Goal: Information Seeking & Learning: Find specific fact

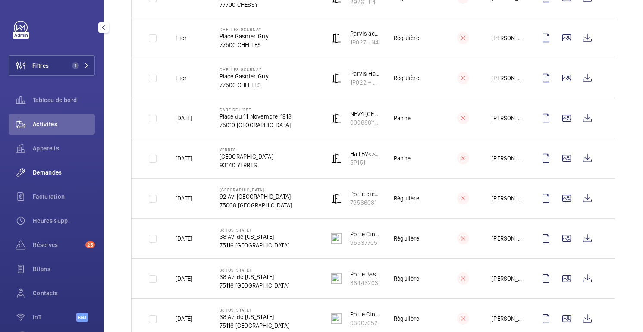
click at [46, 172] on span "Demandes" at bounding box center [64, 172] width 62 height 9
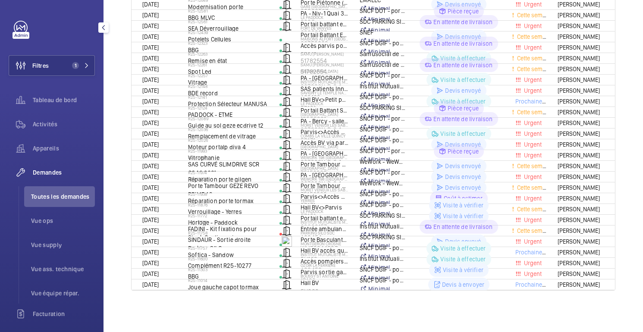
scroll to position [57, 0]
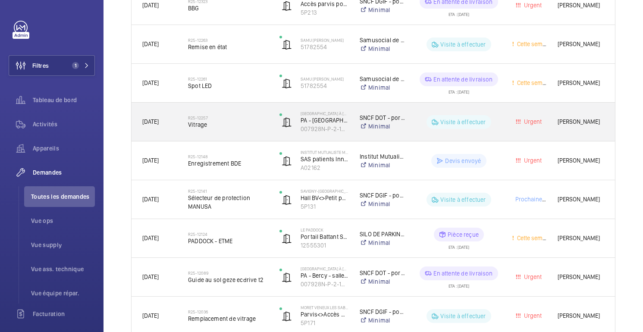
scroll to position [415, 0]
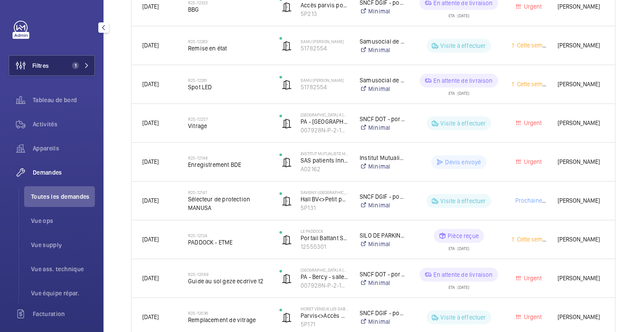
click at [84, 71] on button "Filtres 1" at bounding box center [52, 65] width 86 height 21
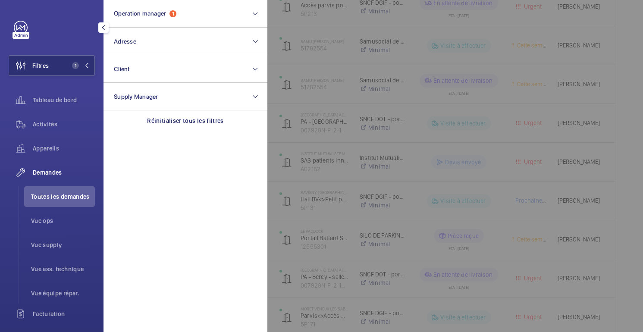
click at [324, 75] on div at bounding box center [588, 166] width 643 height 332
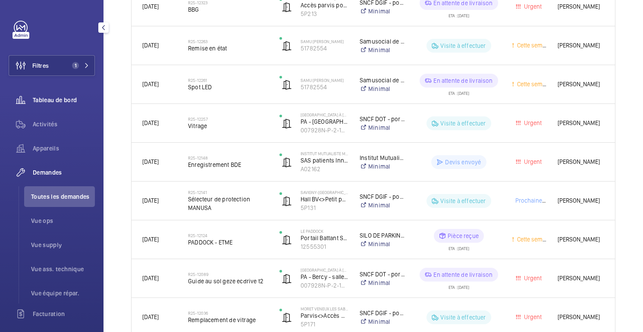
click at [55, 96] on span "Tableau de bord" at bounding box center [64, 100] width 62 height 9
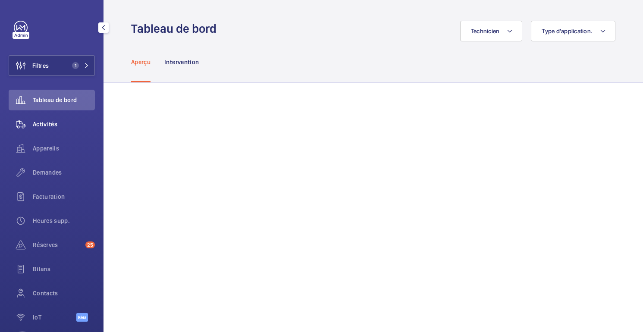
click at [47, 125] on font "Activités" at bounding box center [45, 124] width 25 height 7
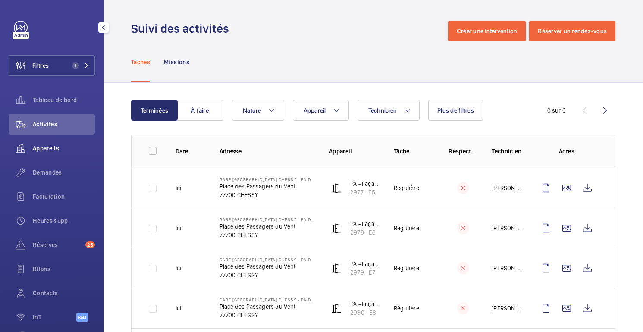
click at [45, 147] on font "Appareils" at bounding box center [46, 148] width 26 height 7
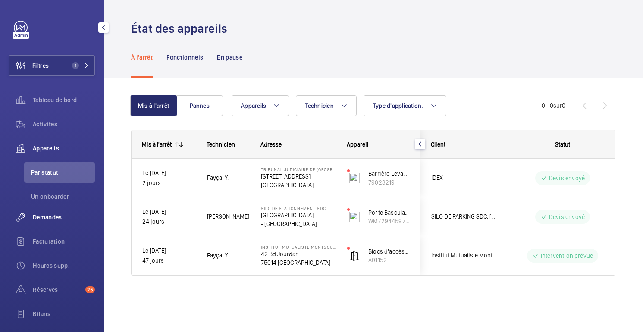
click at [50, 213] on span "Demandes" at bounding box center [64, 217] width 62 height 9
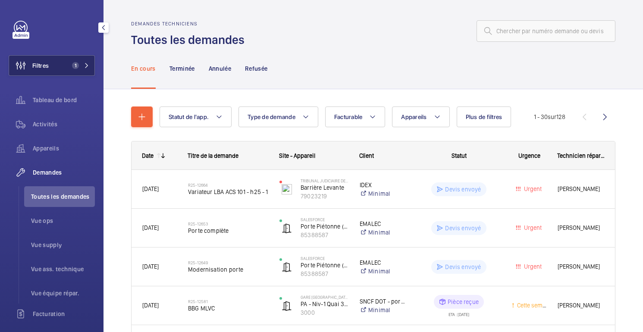
click at [53, 64] on button "Filtres 1" at bounding box center [52, 65] width 86 height 21
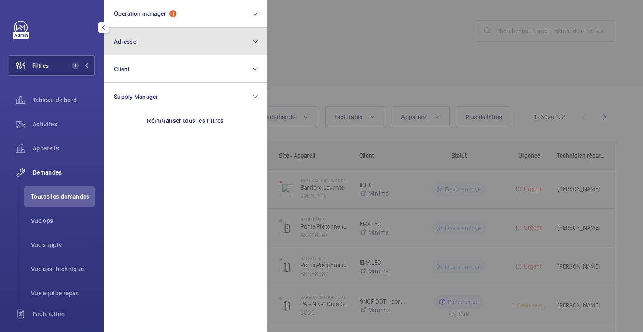
click at [132, 38] on span "Adresse" at bounding box center [125, 41] width 22 height 7
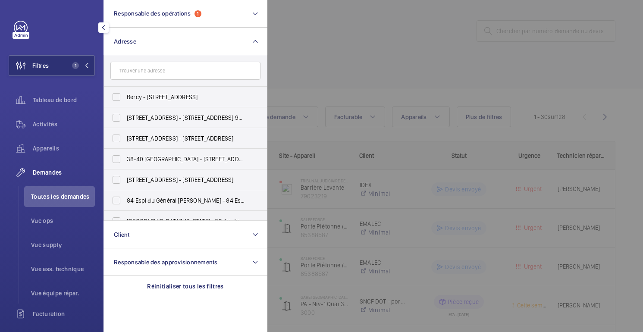
click at [193, 74] on input "text" at bounding box center [185, 71] width 150 height 18
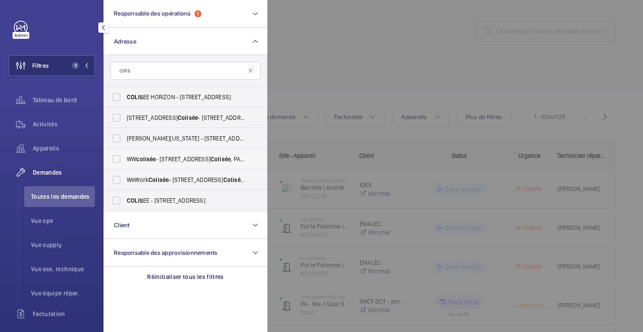
type input "colis"
click at [182, 158] on font "- 40 Rue du" at bounding box center [183, 159] width 54 height 7
click at [125, 158] on input "WW colisée - 40 Rue du Colisée , PARIS 75008" at bounding box center [116, 159] width 17 height 17
checkbox input "true"
click at [374, 57] on div at bounding box center [588, 166] width 643 height 332
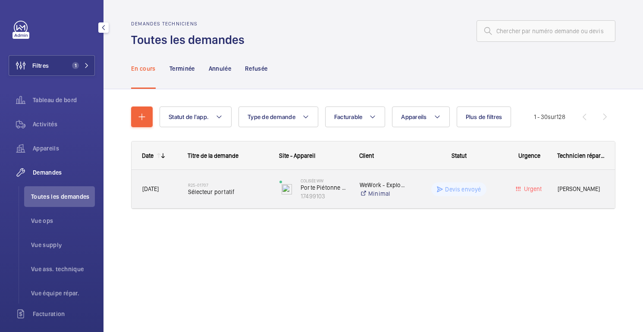
click at [415, 196] on div "Devis envoyé" at bounding box center [454, 189] width 94 height 31
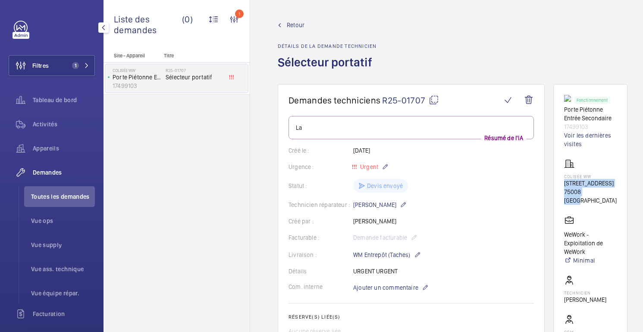
drag, startPoint x: 563, startPoint y: 183, endPoint x: 615, endPoint y: 190, distance: 52.2
click at [615, 190] on wm-front-card "Fonctionnement Porte Piétonne Entrée Secondaire 17499103 Voir les dernières vis…" at bounding box center [591, 245] width 74 height 323
copy div "40 Rue du Colisée 75008 PARIS"
